Goal: Information Seeking & Learning: Check status

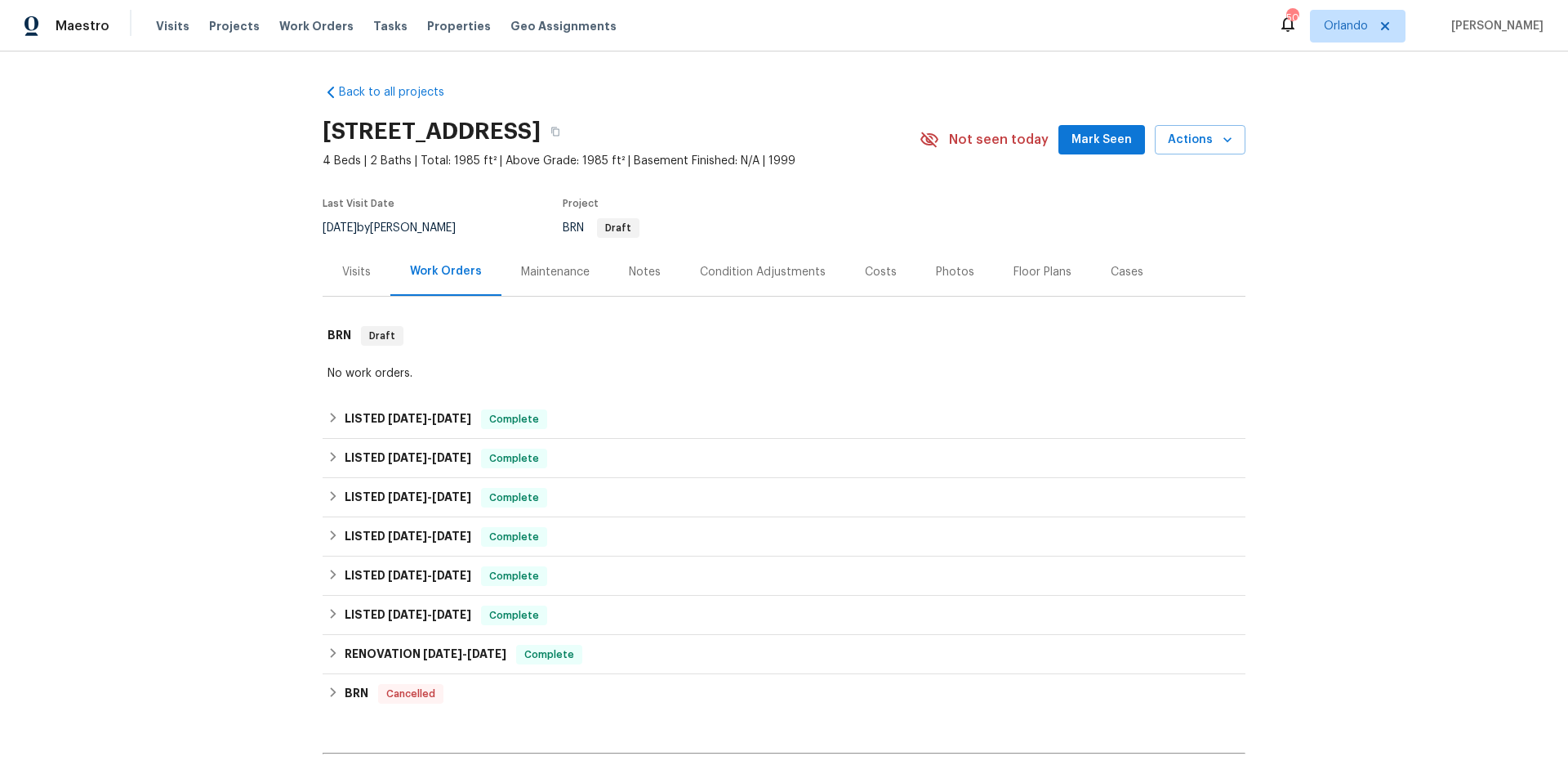
click at [1032, 269] on div "Floor Plans" at bounding box center [1043, 272] width 58 height 16
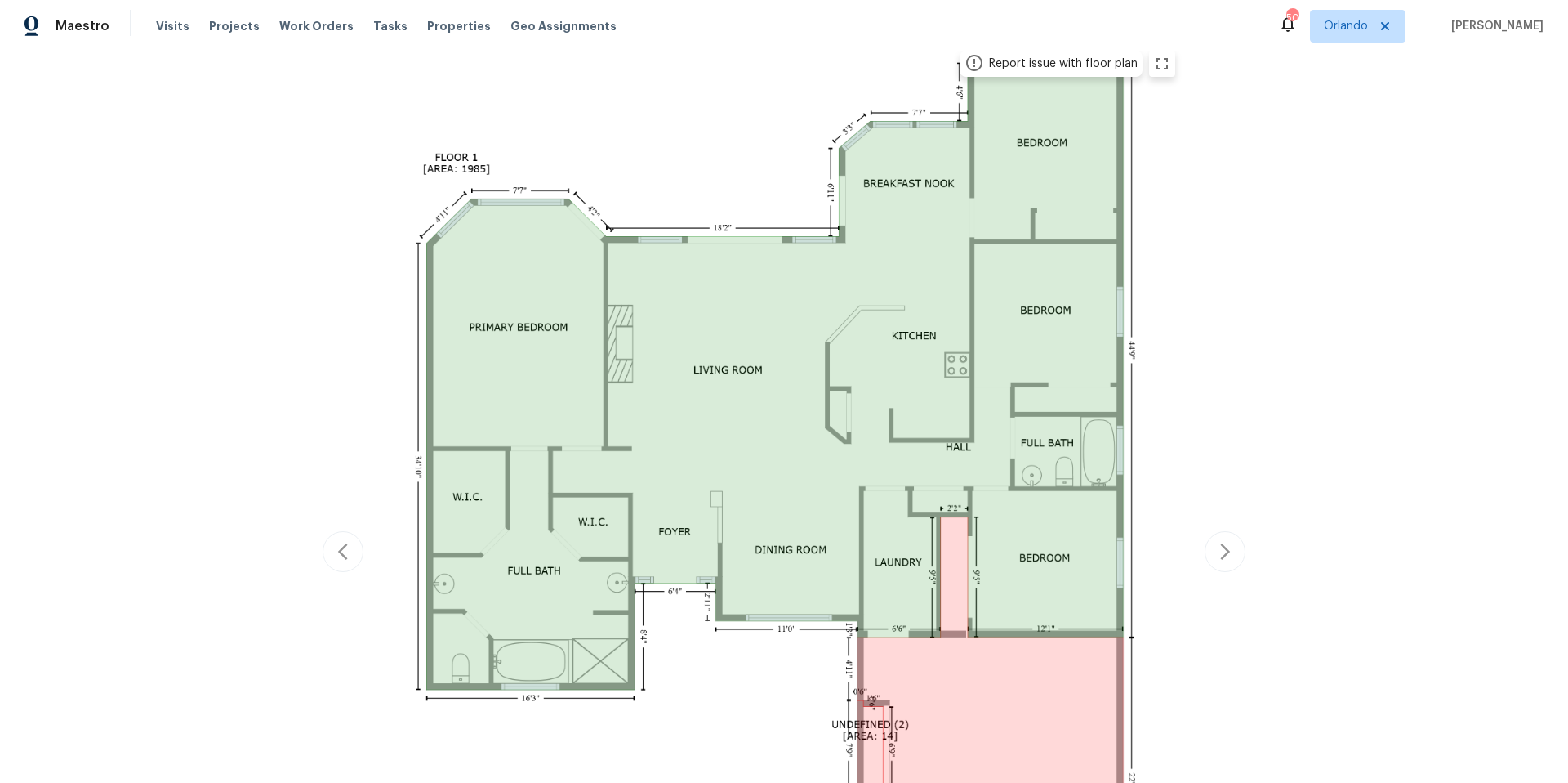
scroll to position [306, 0]
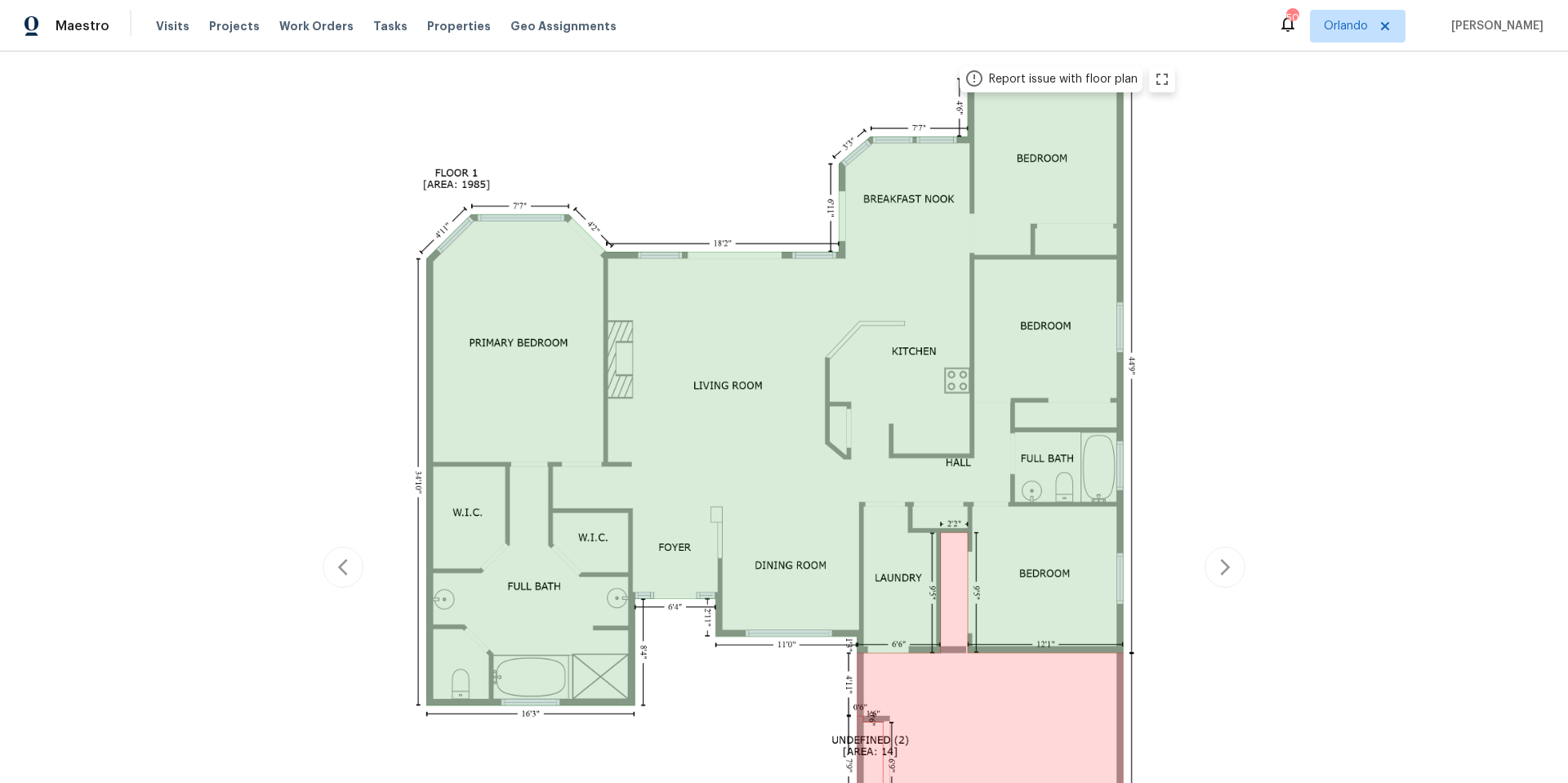
click at [1220, 567] on div "Report issue with floor plan" at bounding box center [784, 568] width 923 height 1023
click at [1223, 567] on div "Report issue with floor plan" at bounding box center [784, 568] width 923 height 1023
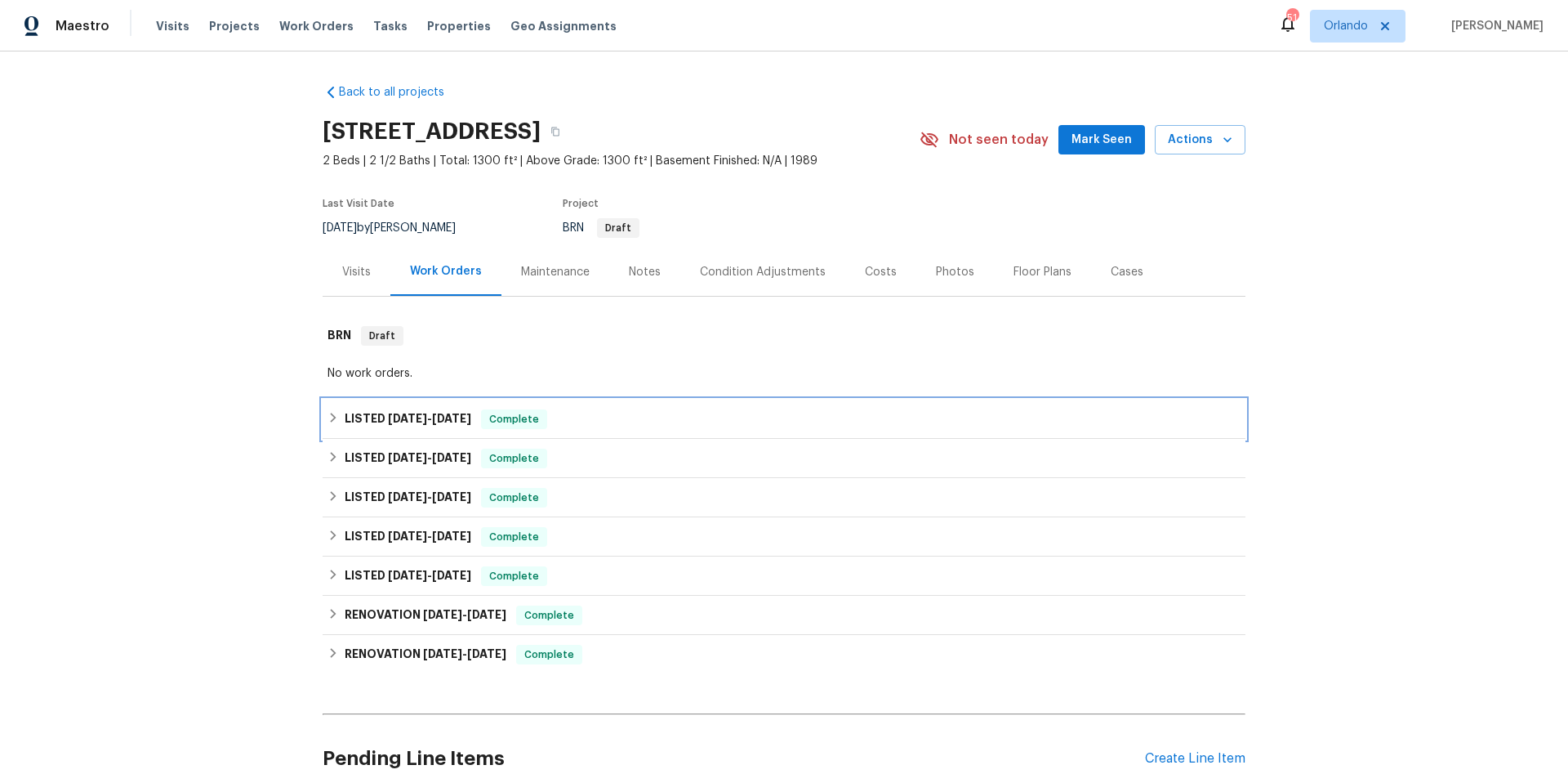
click at [629, 424] on div "LISTED 8/18/25 - 8/20/25 Complete" at bounding box center [784, 419] width 913 height 19
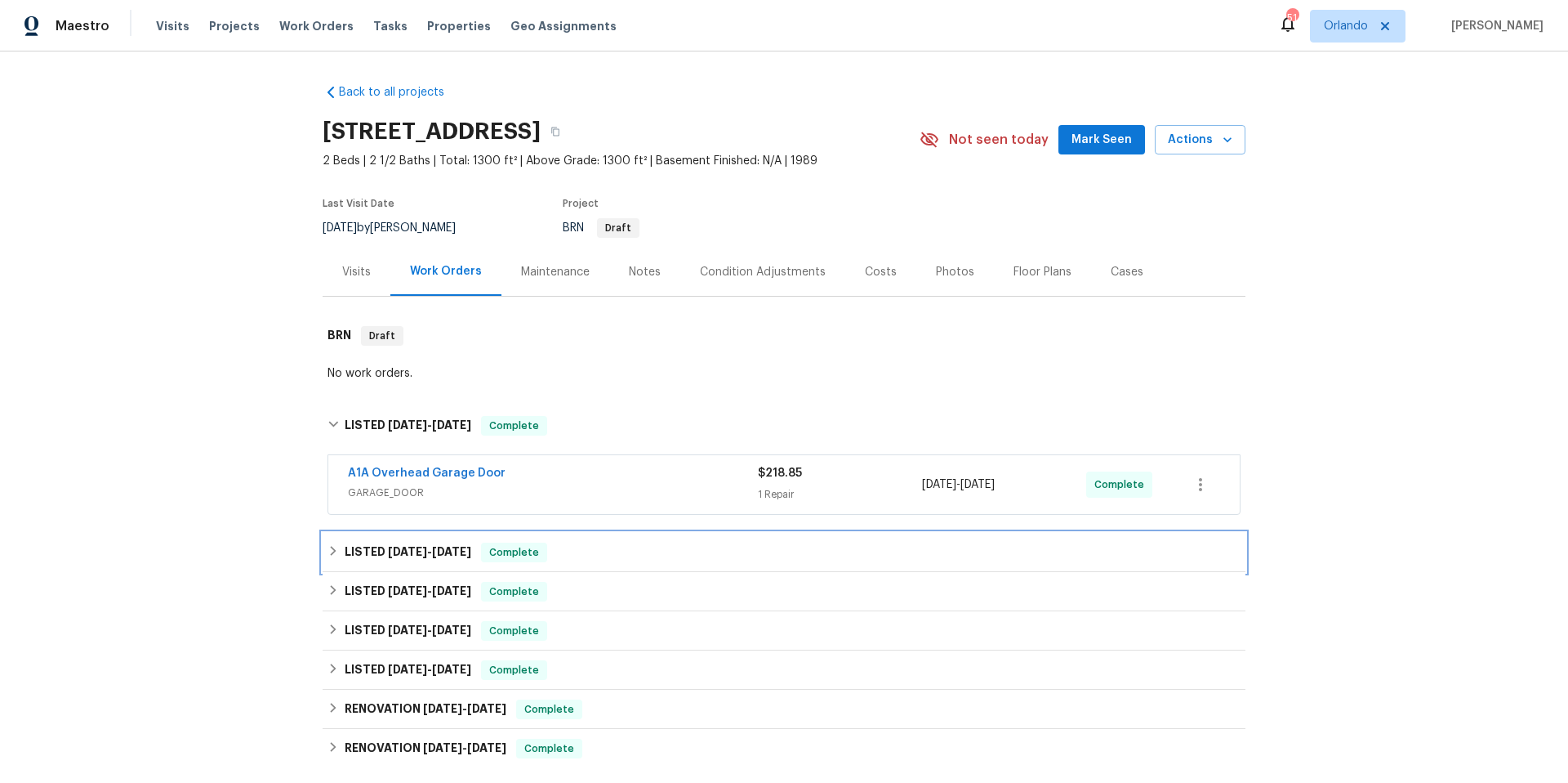
click at [626, 549] on div "LISTED 7/5/25 - 7/15/25 Complete" at bounding box center [784, 552] width 913 height 19
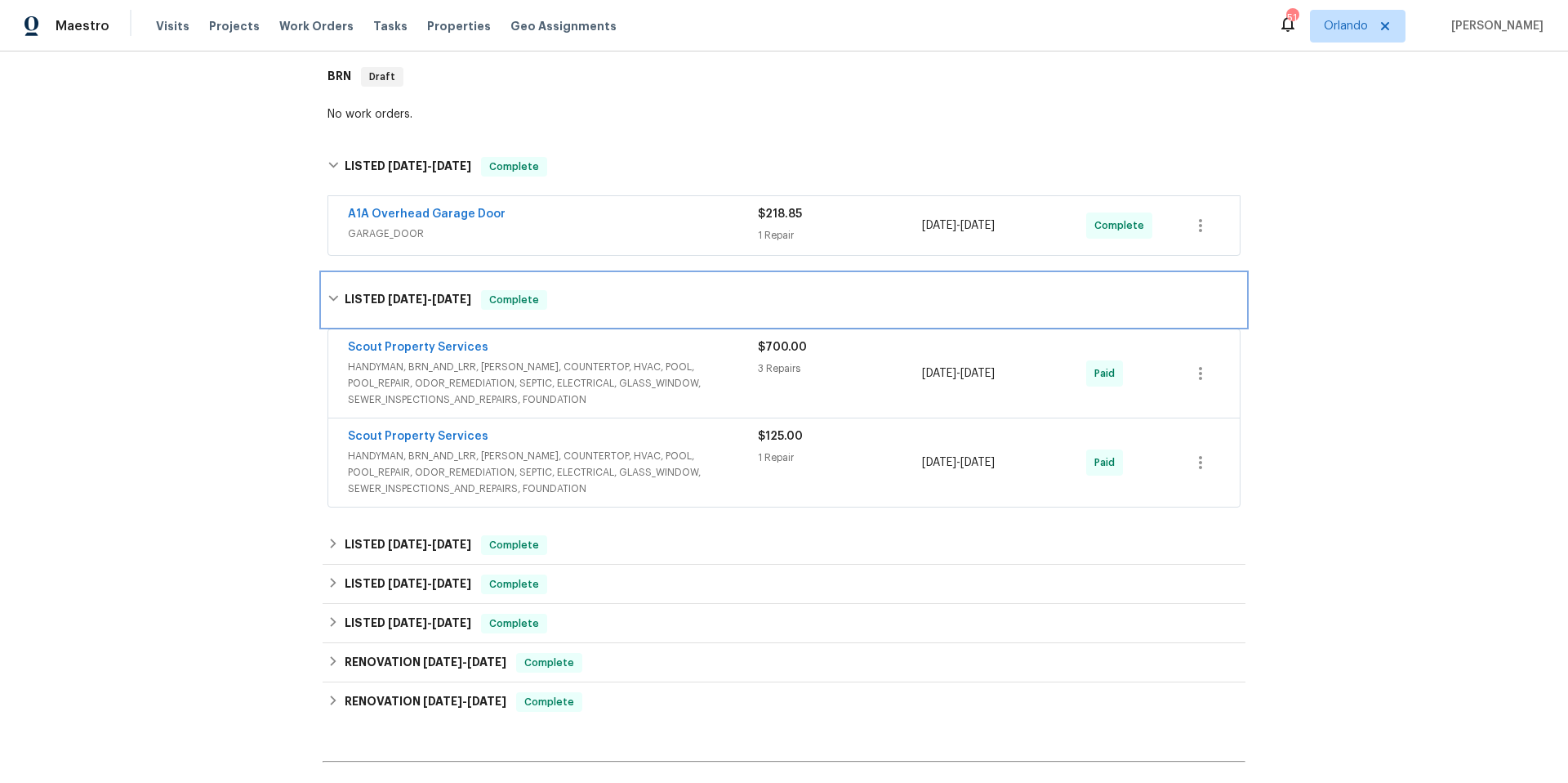
scroll to position [271, 0]
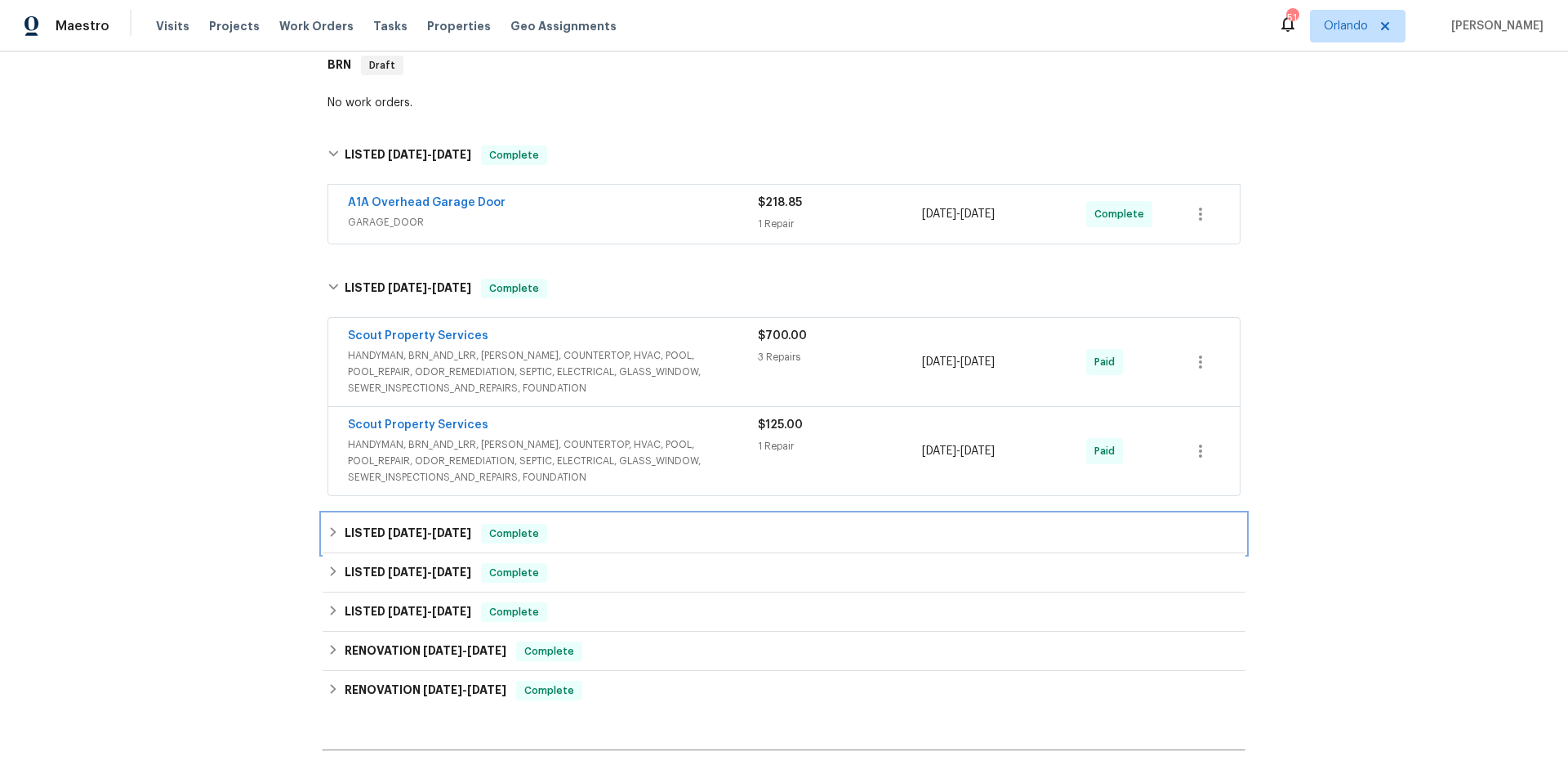
click at [639, 544] on div "LISTED 6/3/25 - 6/16/25 Complete" at bounding box center [784, 533] width 923 height 39
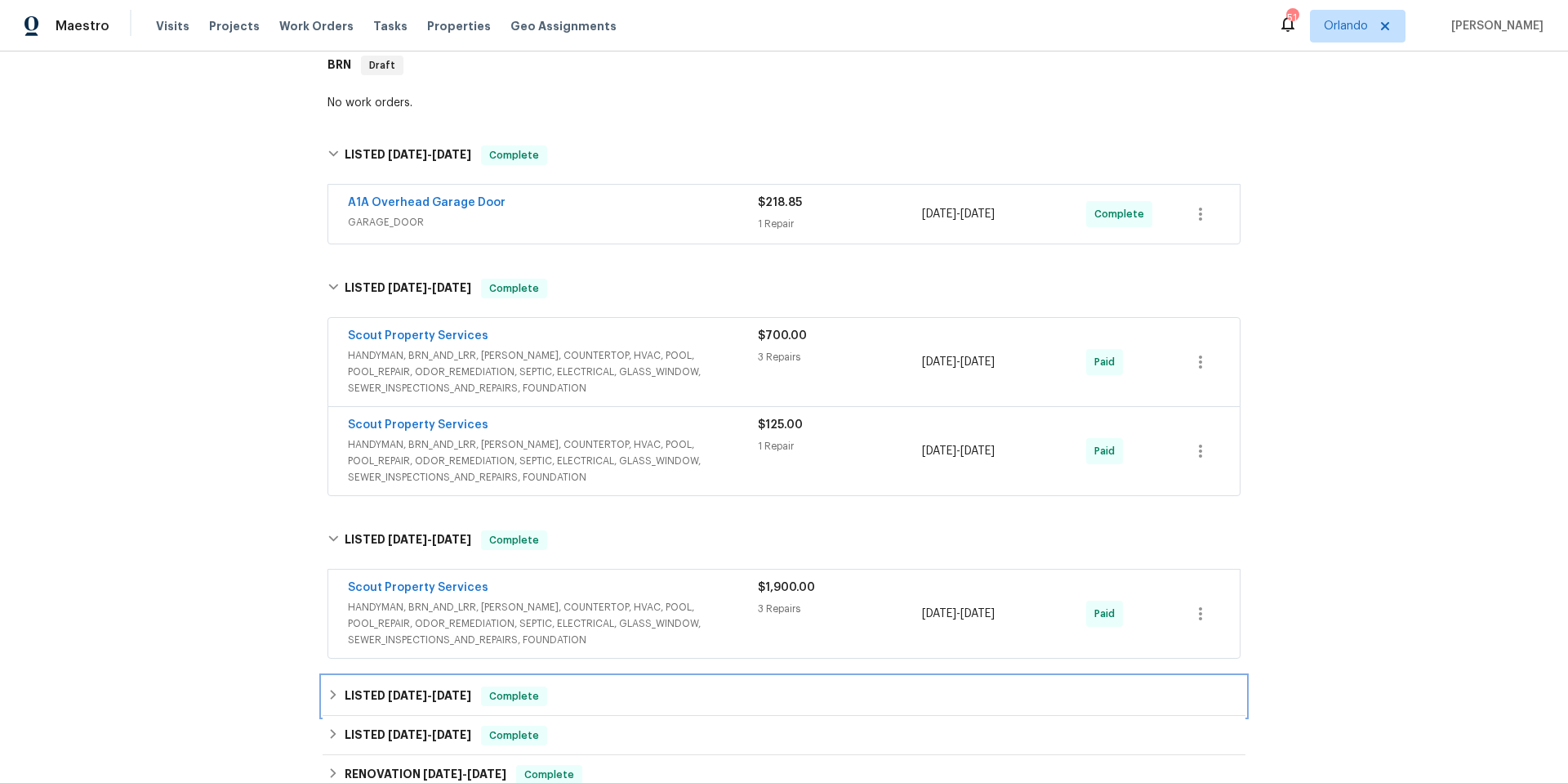
click at [656, 685] on div "LISTED 5/14/25 - 5/14/25 Complete" at bounding box center [784, 696] width 923 height 39
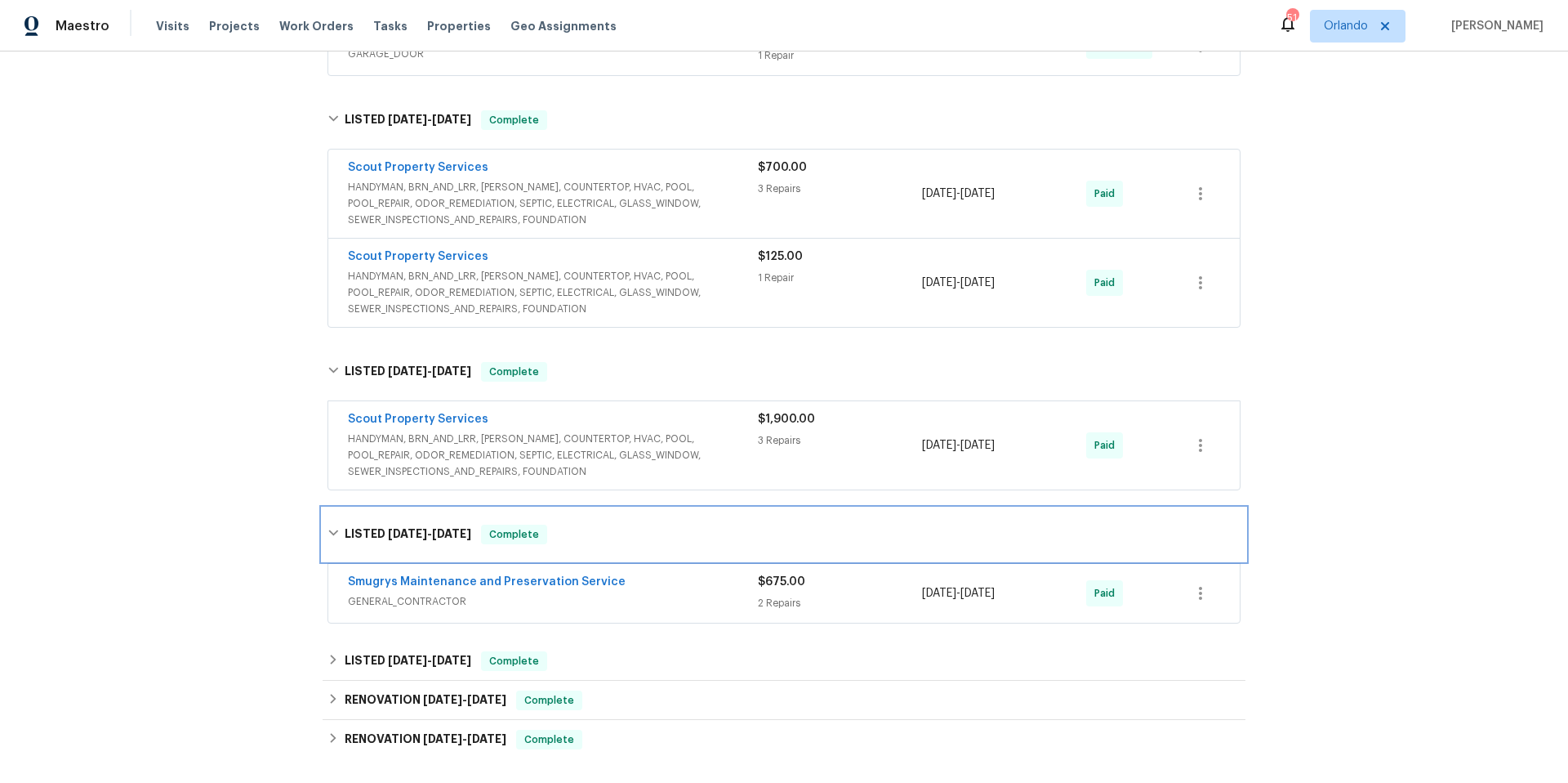
scroll to position [510, 0]
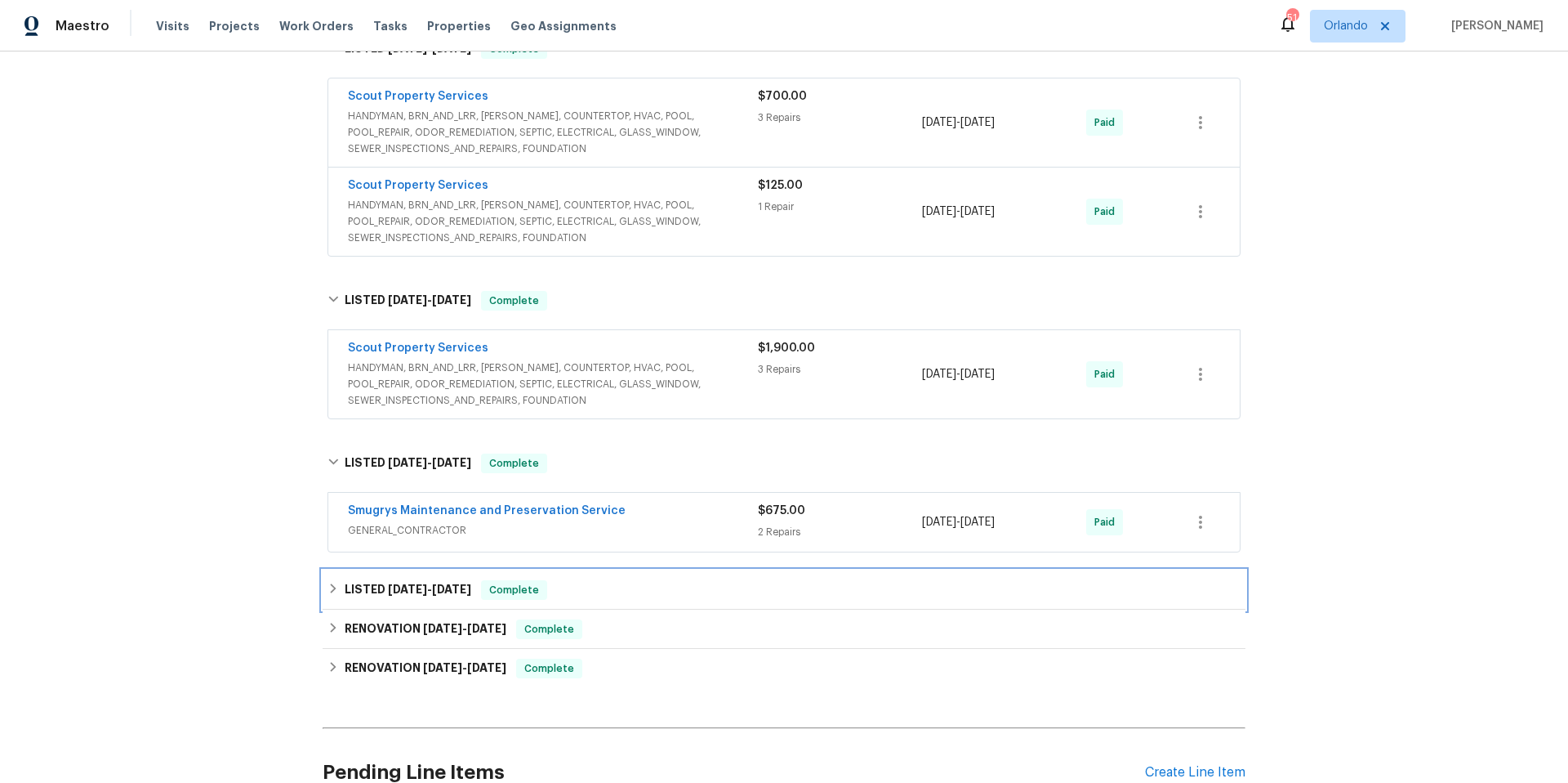
click at [655, 599] on div "LISTED 2/14/25 - 2/21/25 Complete" at bounding box center [784, 590] width 913 height 19
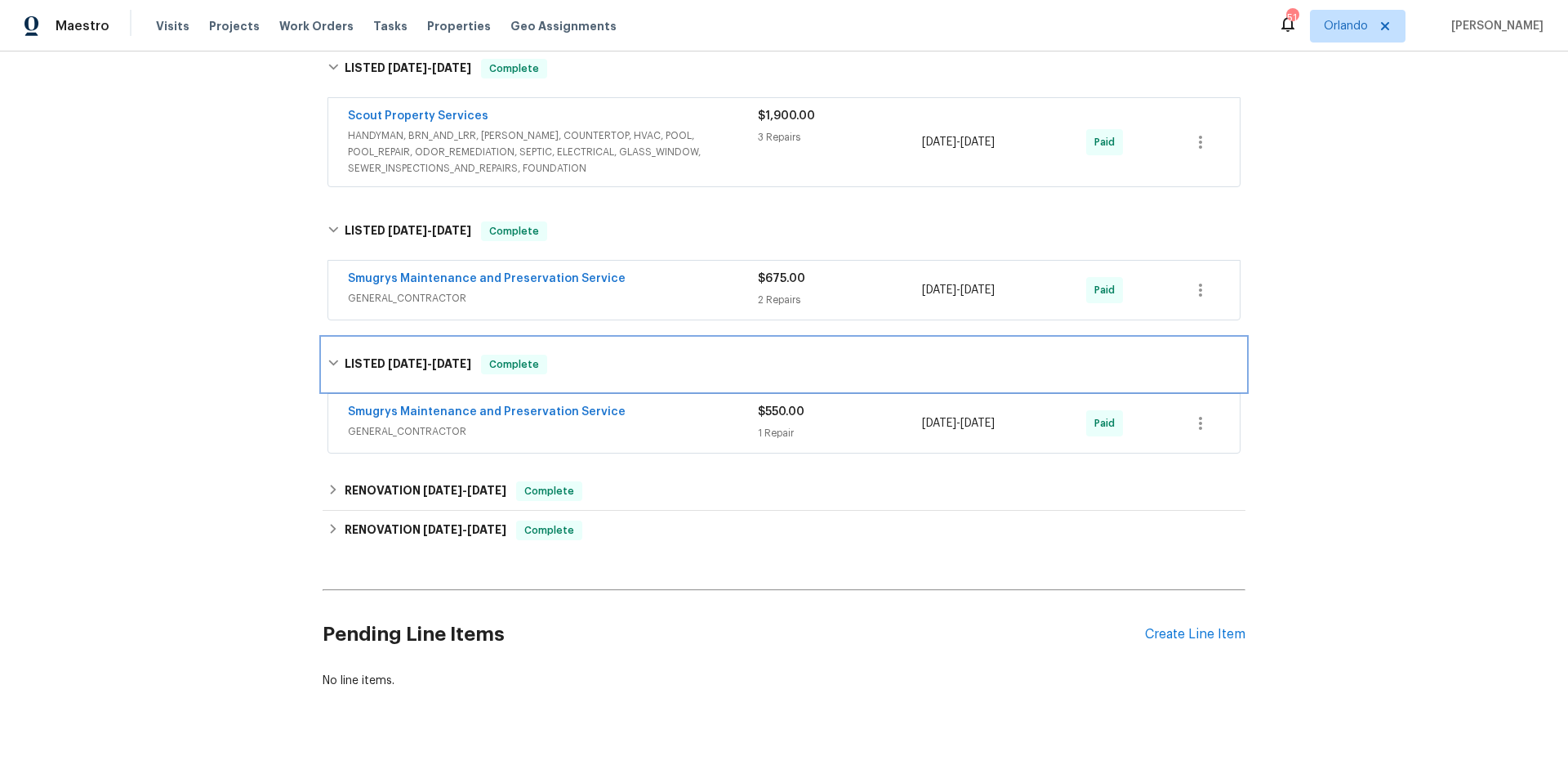
scroll to position [771, 0]
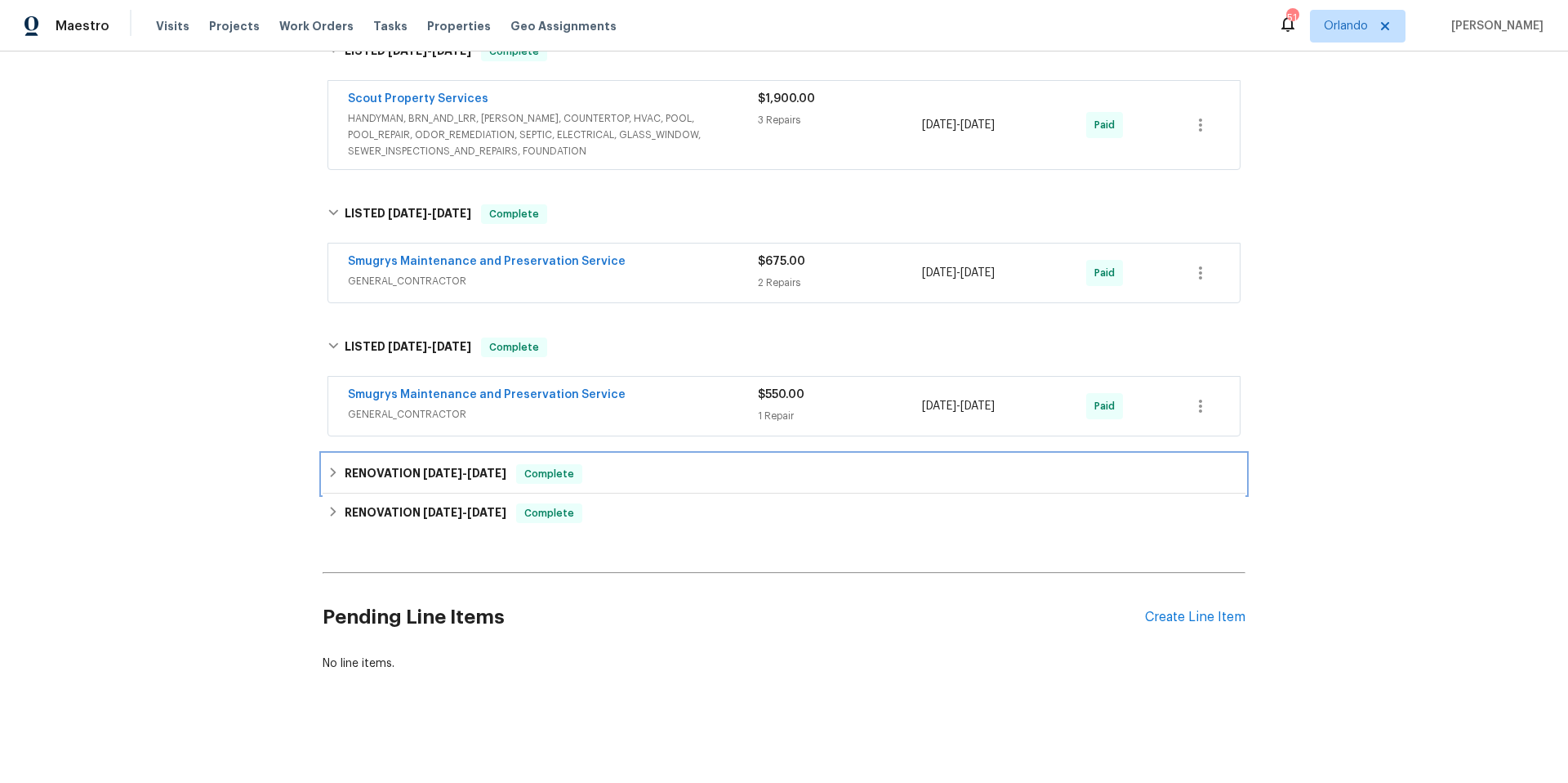
click at [627, 464] on div "RENOVATION 8/6/24 - 8/6/24 Complete" at bounding box center [784, 474] width 913 height 19
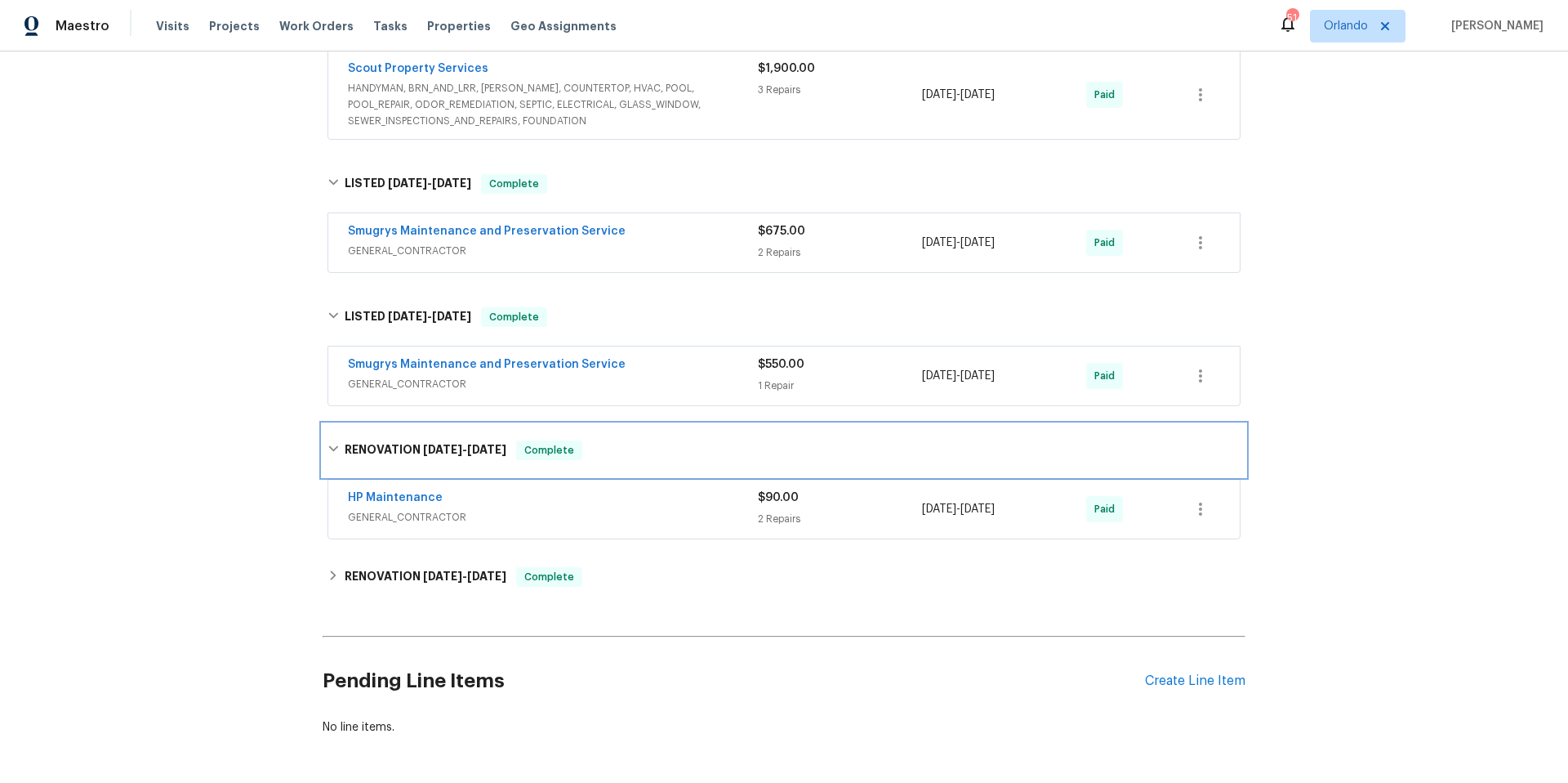
scroll to position [866, 0]
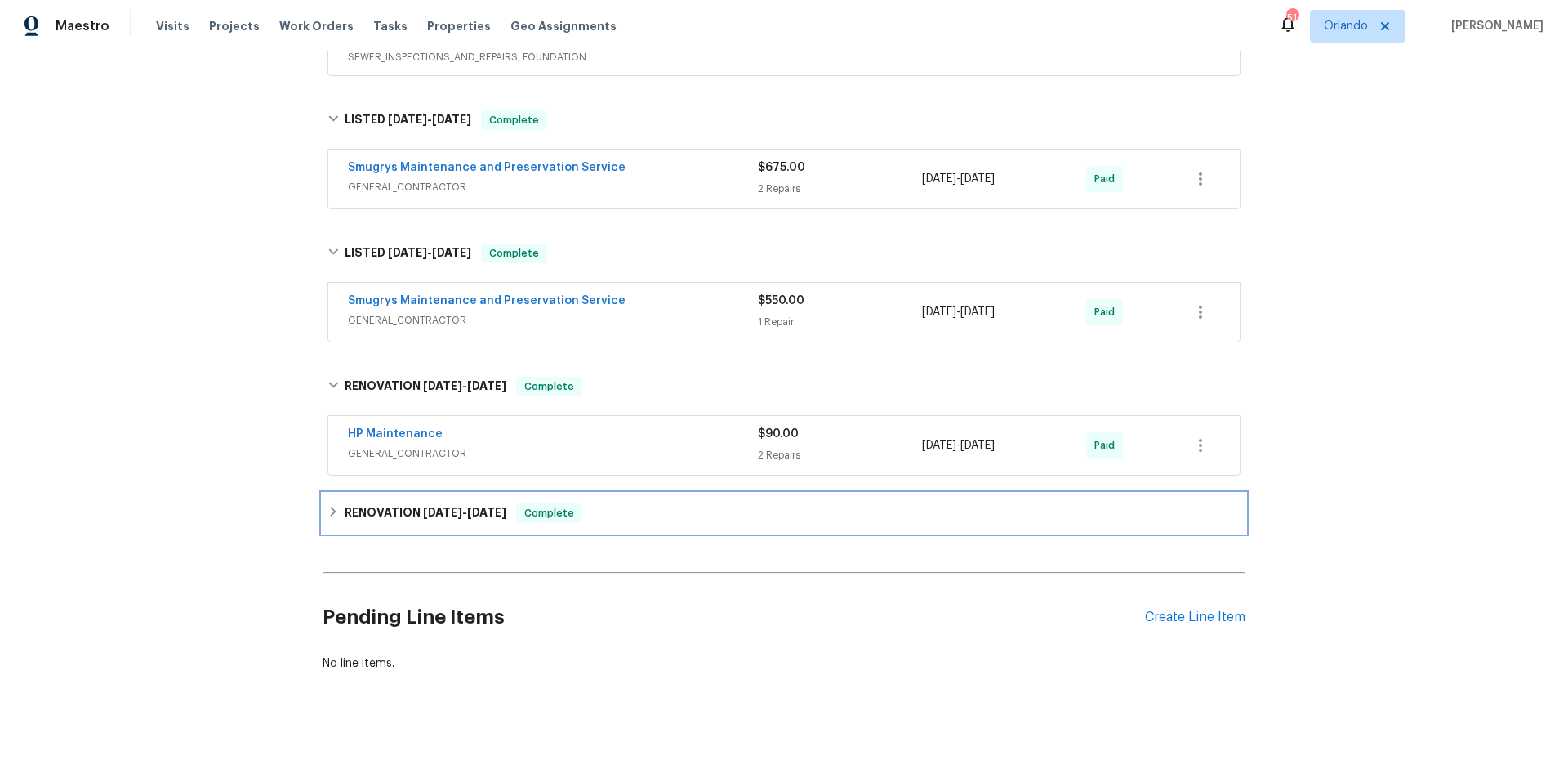
click at [644, 503] on div "RENOVATION 7/22/24 - 8/6/24 Complete" at bounding box center [784, 513] width 913 height 19
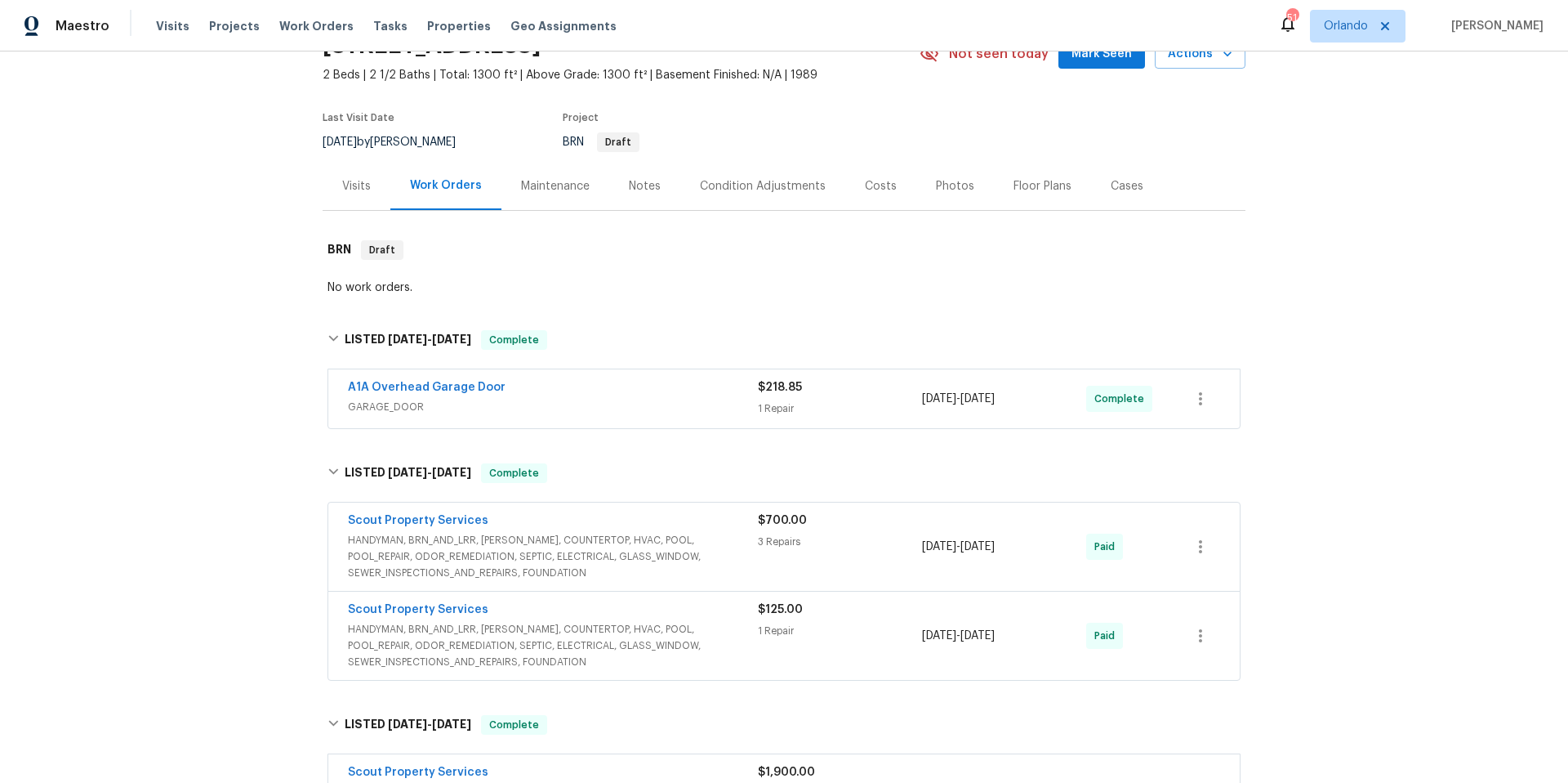
scroll to position [0, 0]
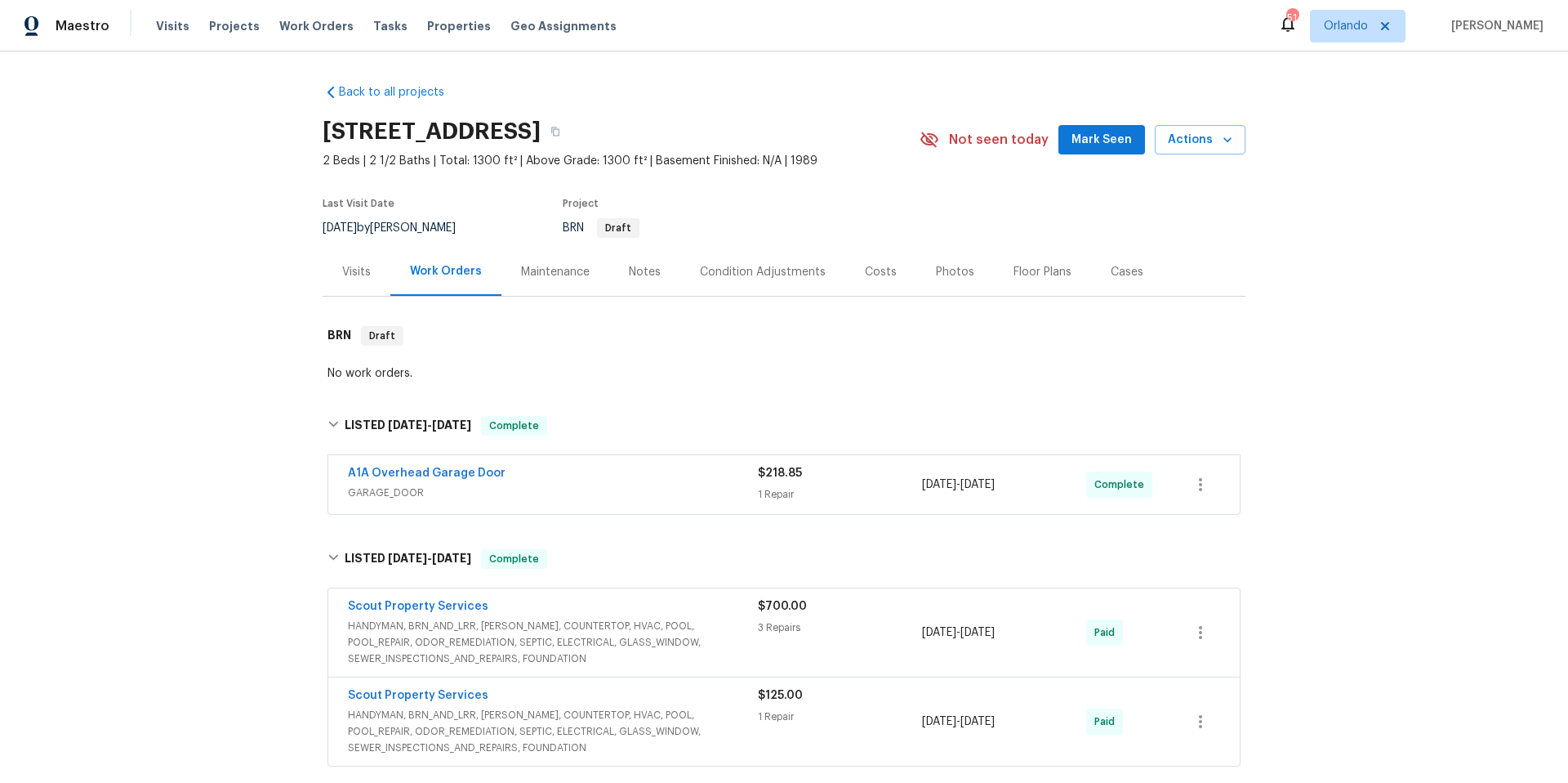
click at [762, 272] on div "Condition Adjustments" at bounding box center [762, 272] width 126 height 16
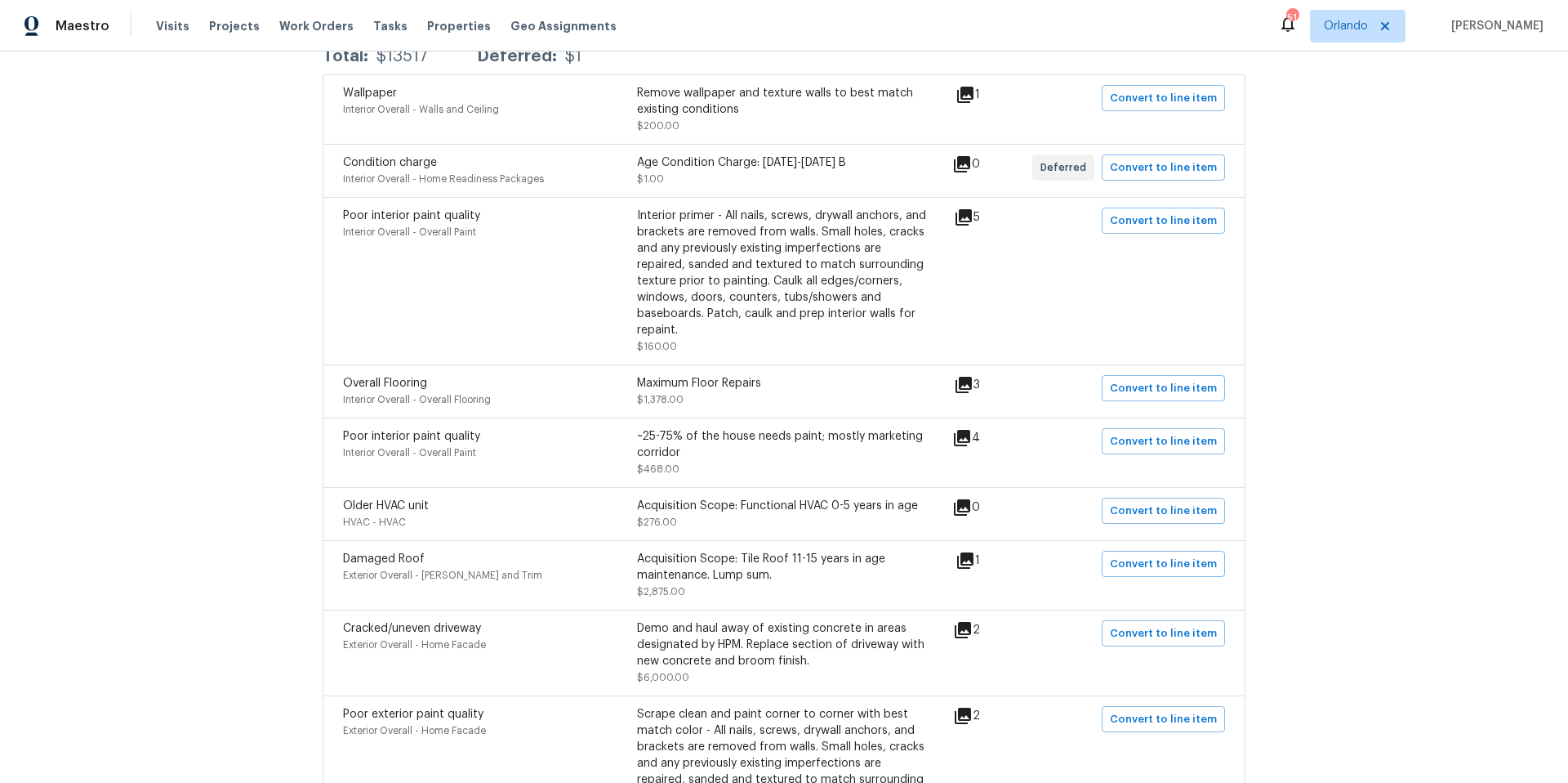
scroll to position [337, 0]
click at [969, 555] on icon at bounding box center [965, 563] width 16 height 16
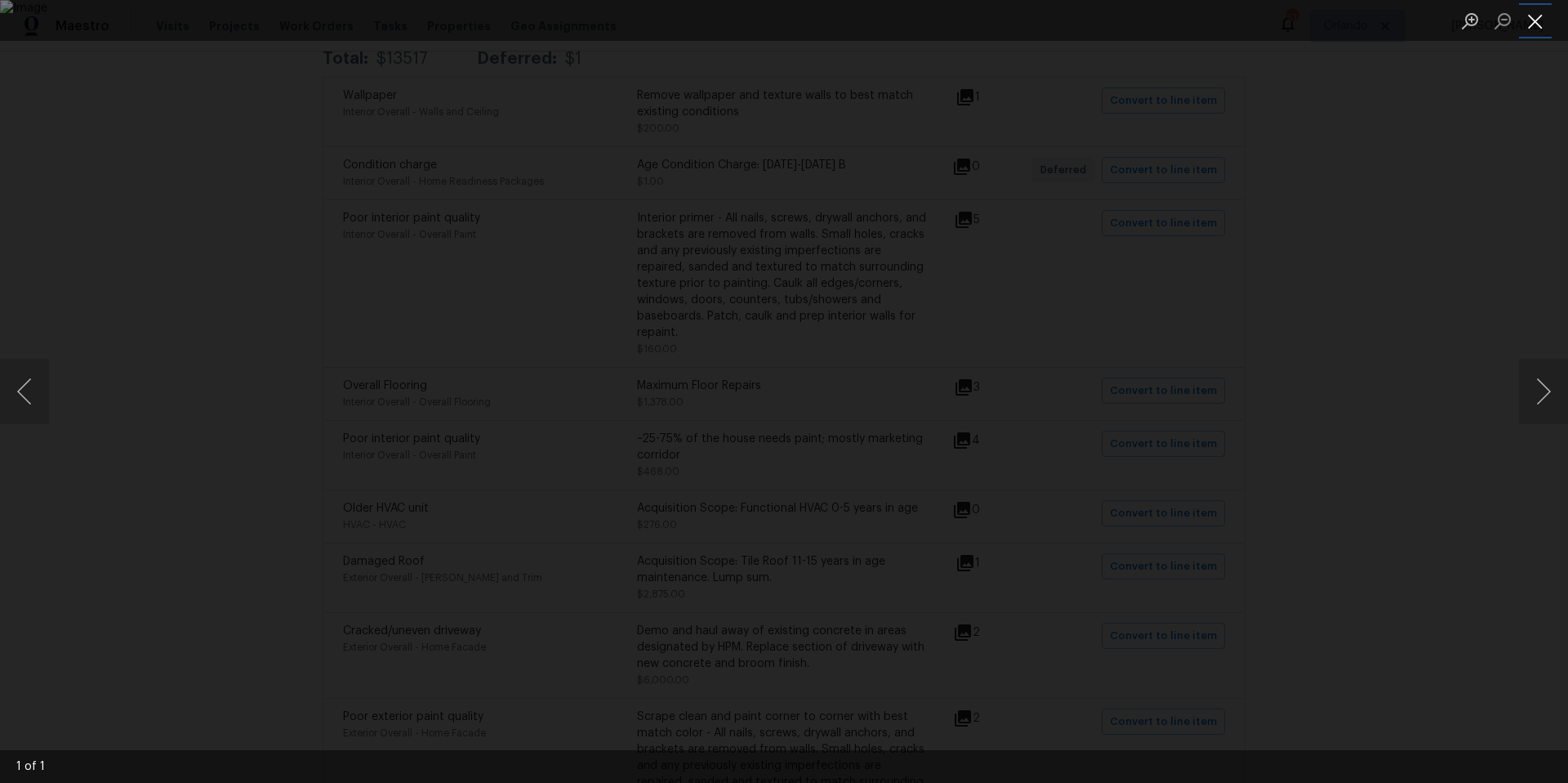
click at [1536, 19] on button "Close lightbox" at bounding box center [1535, 21] width 33 height 29
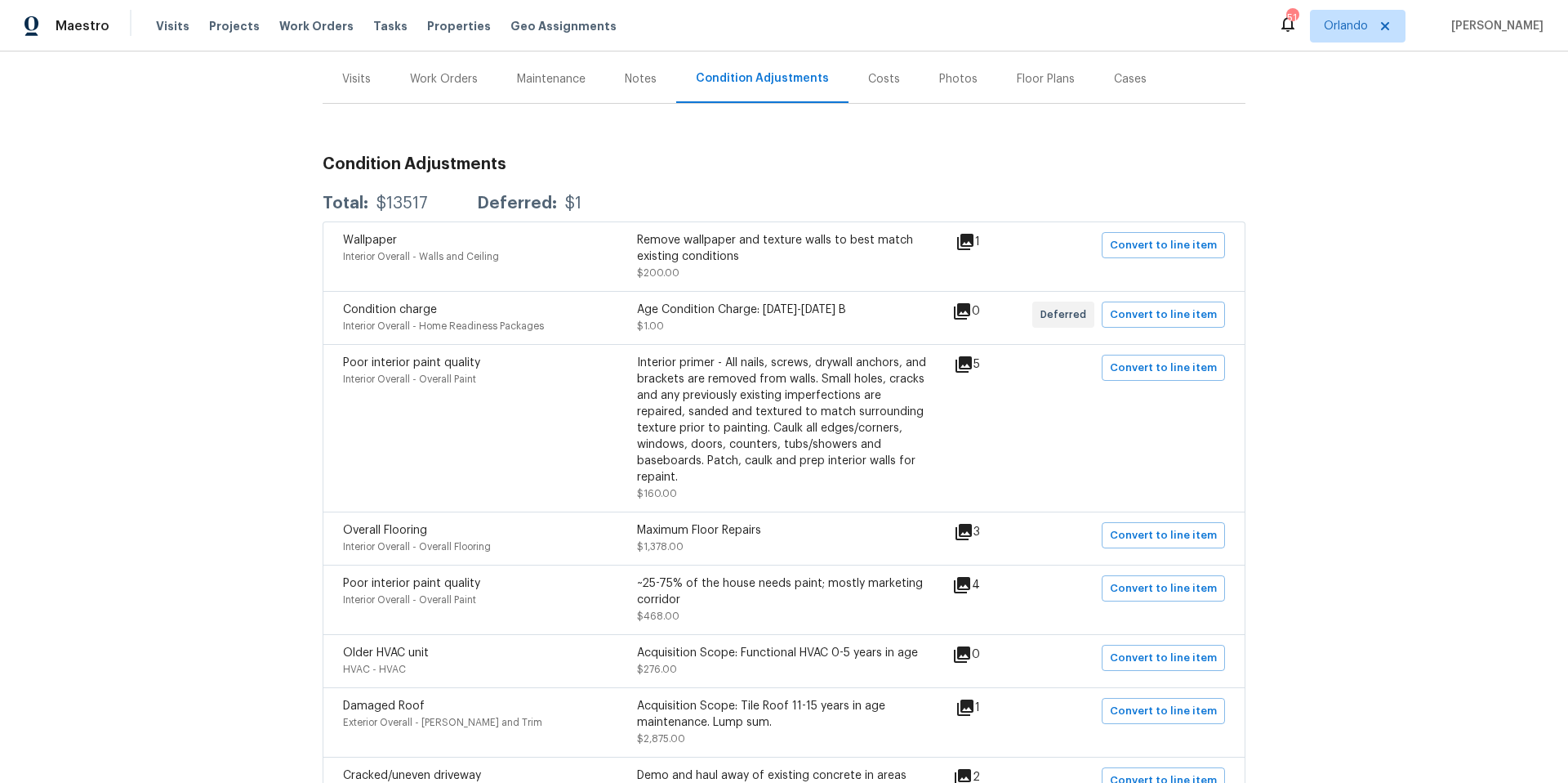
scroll to position [178, 0]
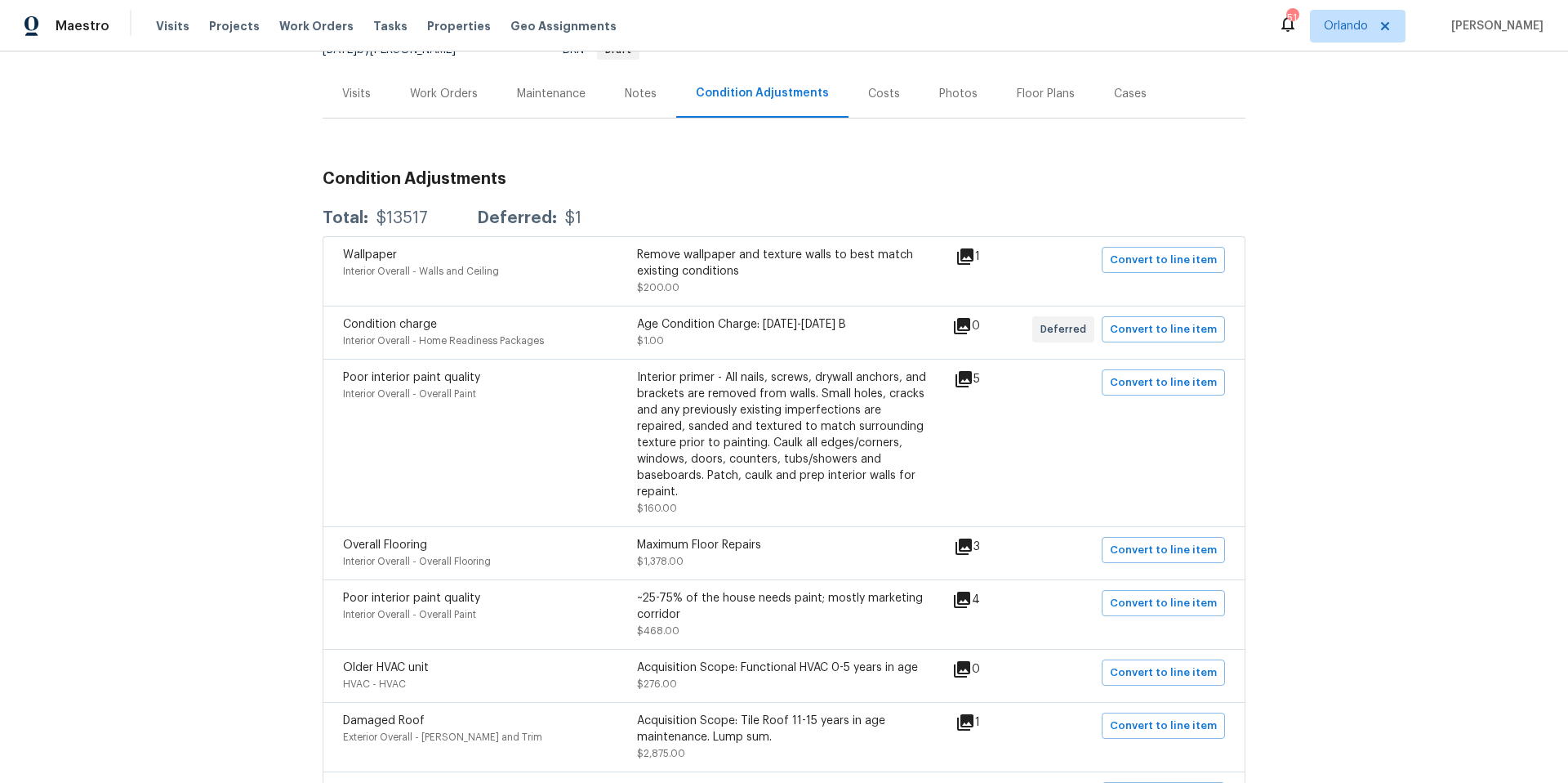
click at [353, 92] on div "Visits" at bounding box center [356, 93] width 29 height 16
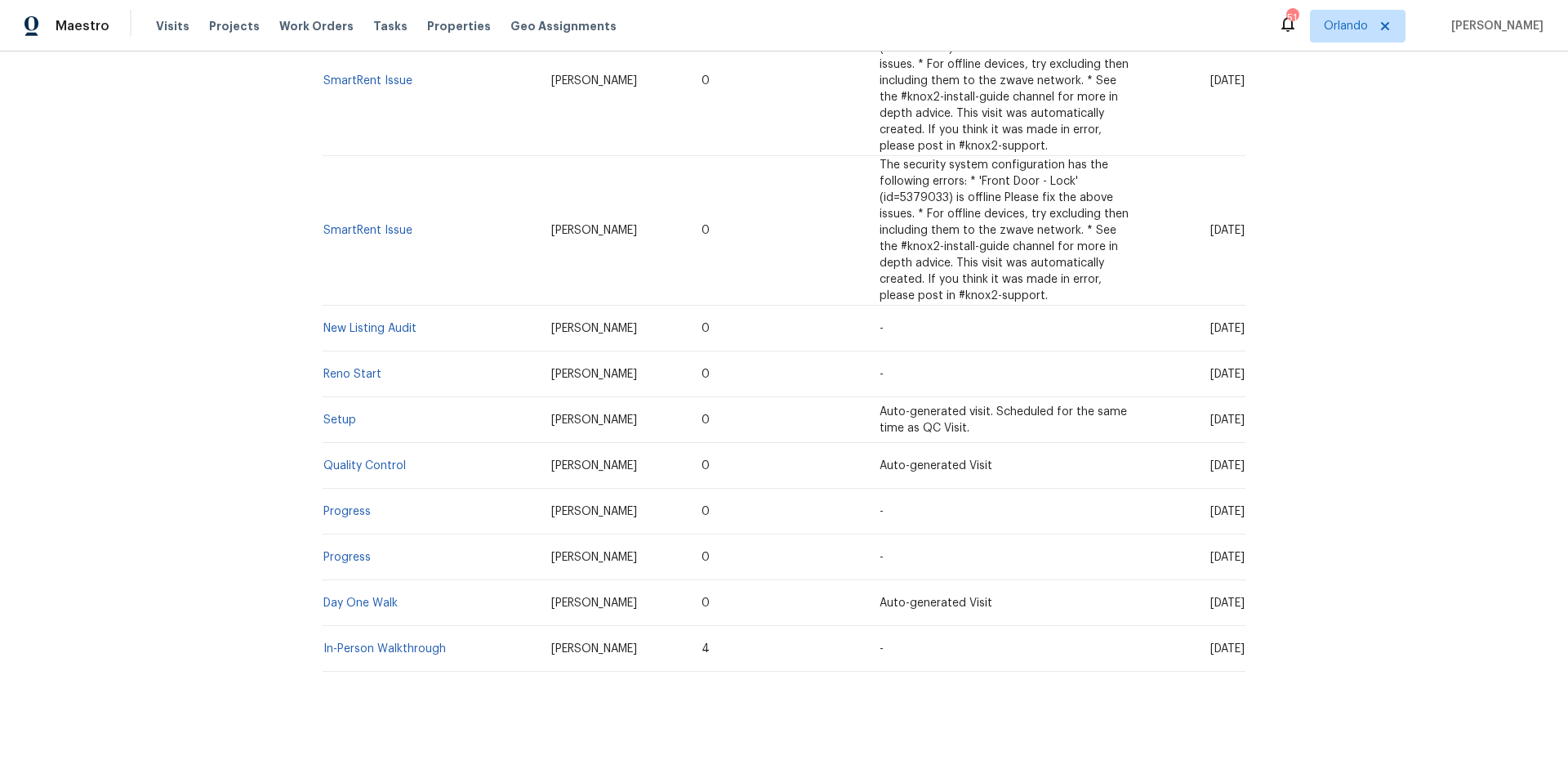
scroll to position [1136, 0]
click at [398, 643] on link "In-Person Walkthrough" at bounding box center [385, 648] width 123 height 12
